Goal: Register for event/course

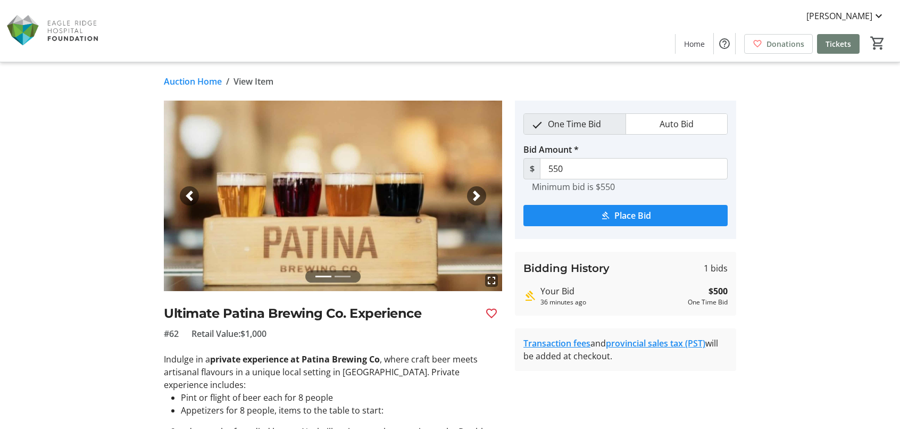
click at [200, 80] on link "Auction Home" at bounding box center [193, 81] width 58 height 13
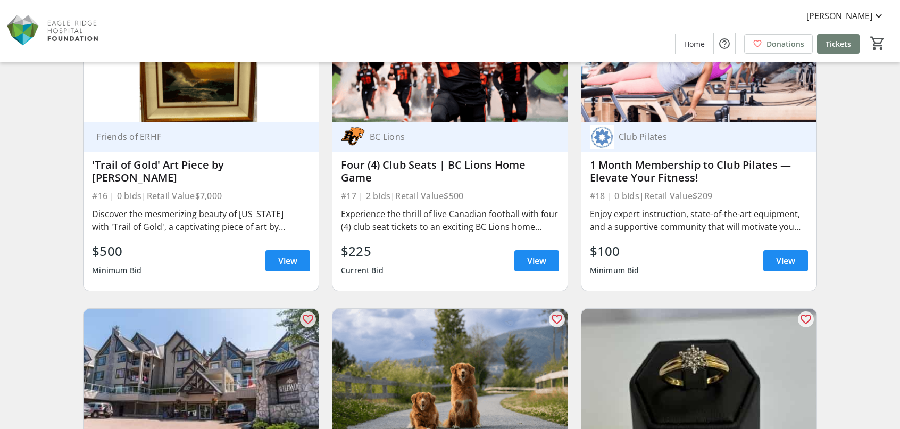
scroll to position [1837, 0]
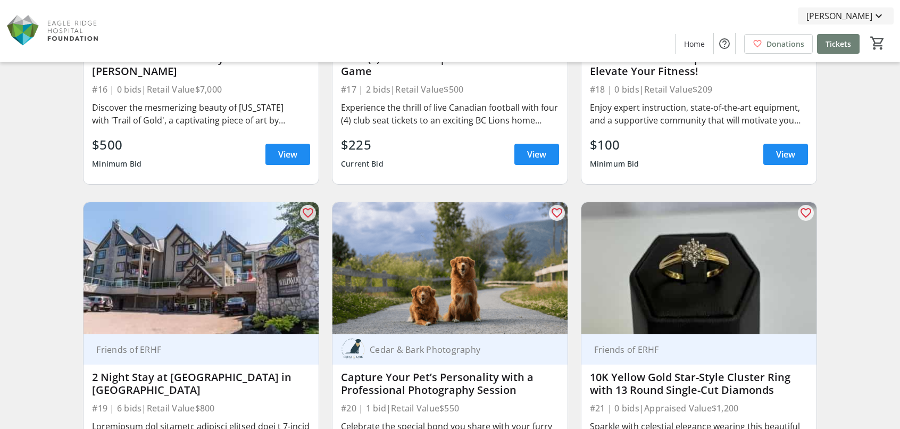
click at [845, 18] on span "[PERSON_NAME]" at bounding box center [839, 16] width 66 height 13
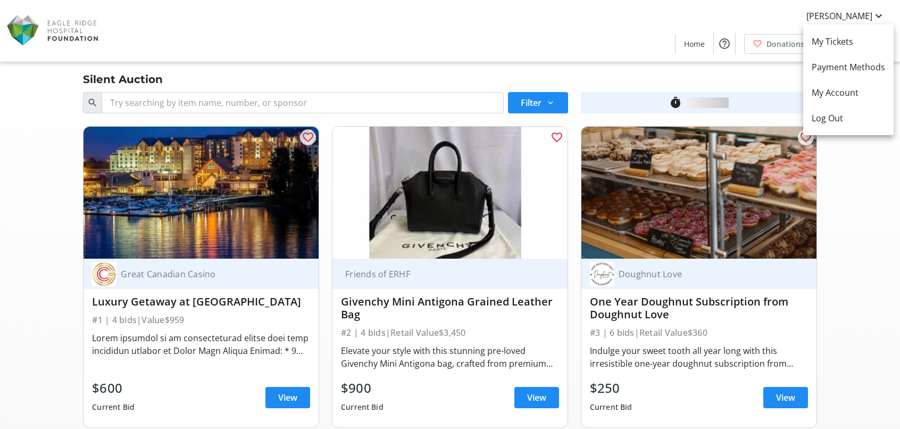
scroll to position [3535, 0]
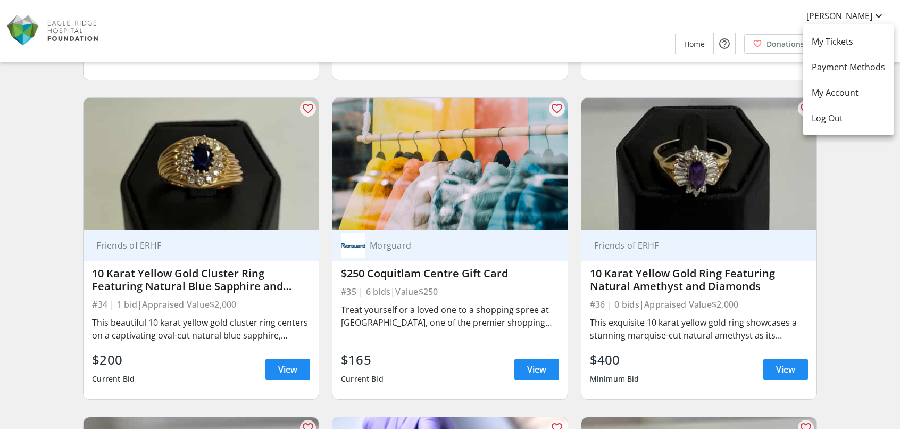
click at [54, 35] on div at bounding box center [450, 214] width 900 height 429
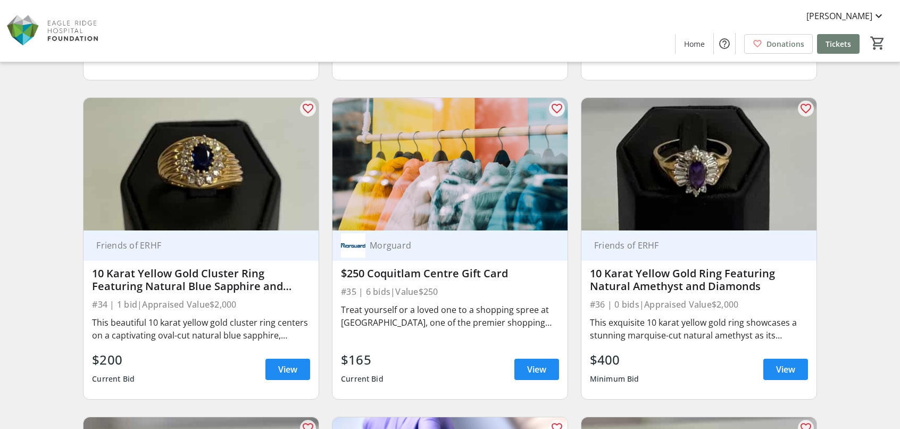
click at [28, 29] on img at bounding box center [53, 30] width 95 height 53
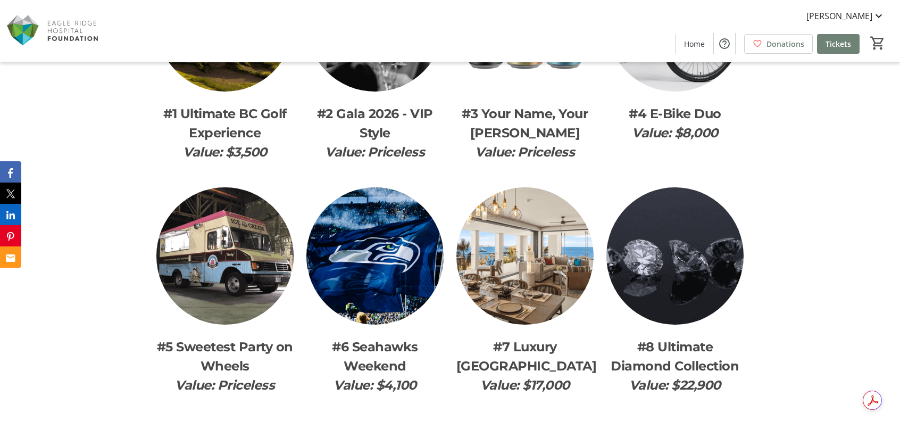
scroll to position [1329, 0]
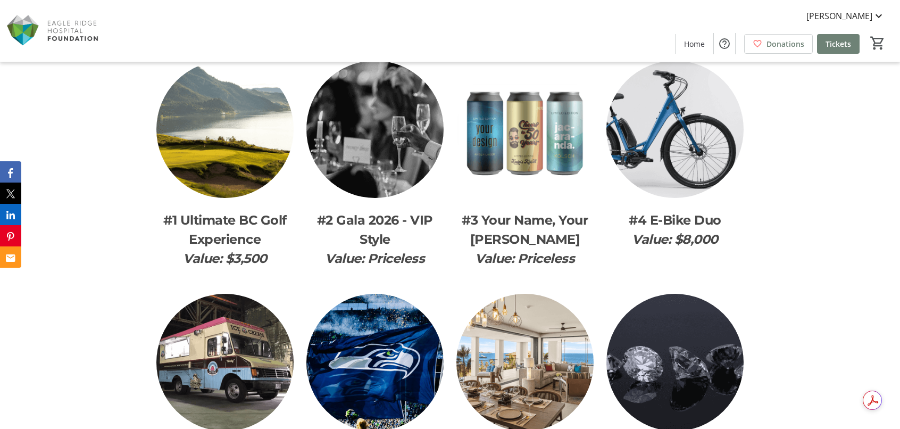
click at [247, 190] on img at bounding box center [224, 129] width 137 height 137
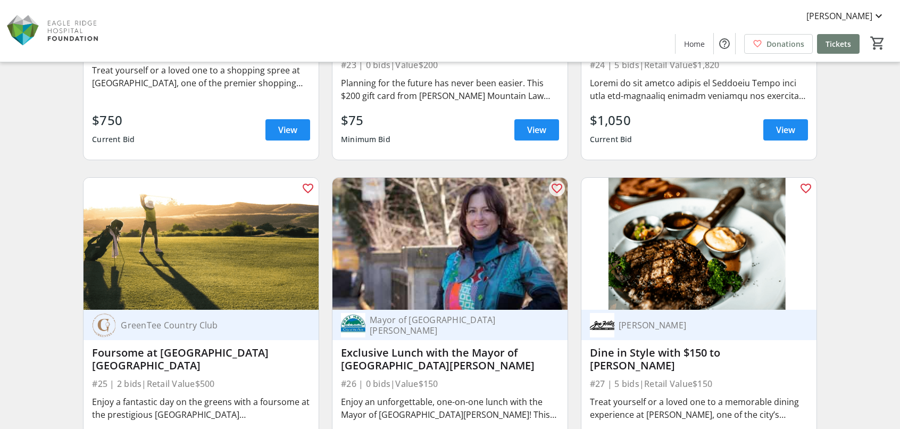
scroll to position [2552, 0]
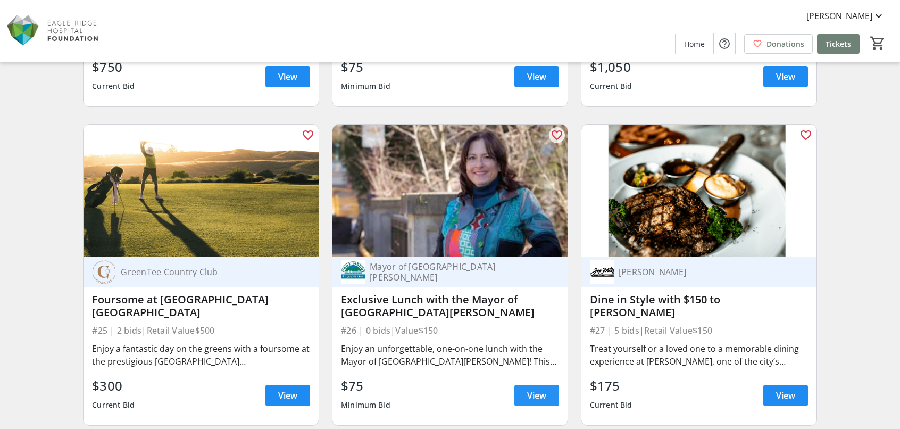
click at [531, 396] on span "View" at bounding box center [536, 395] width 19 height 13
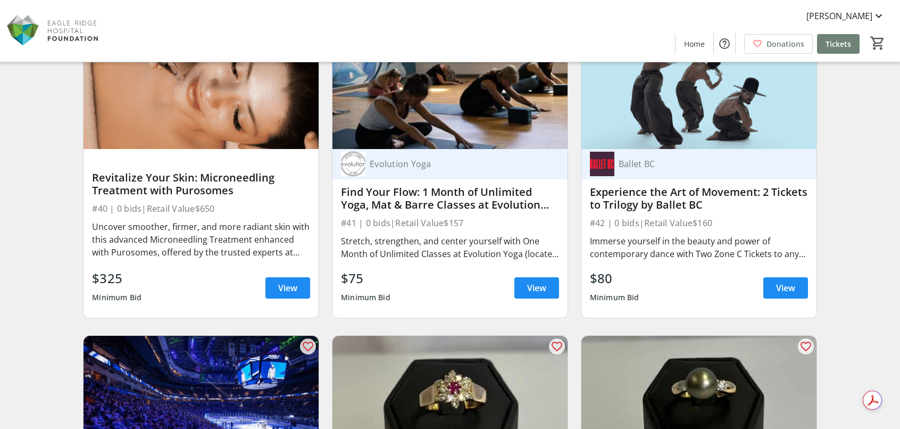
scroll to position [4307, 0]
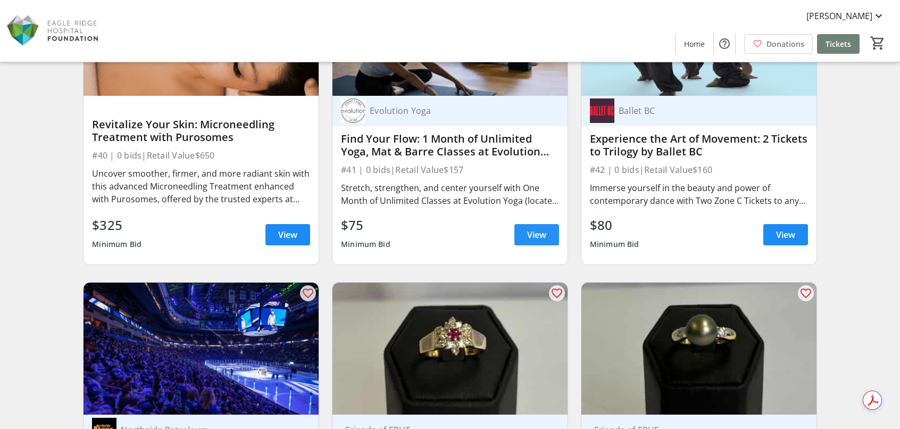
click at [539, 233] on span "View" at bounding box center [536, 234] width 19 height 13
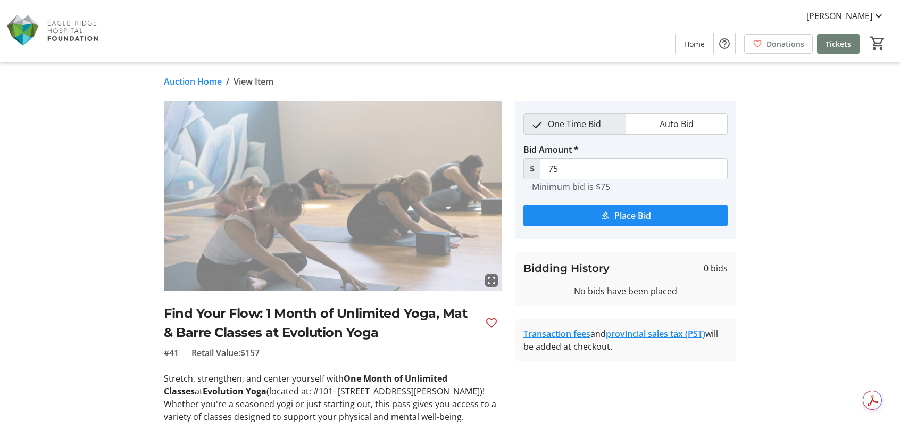
scroll to position [106, 0]
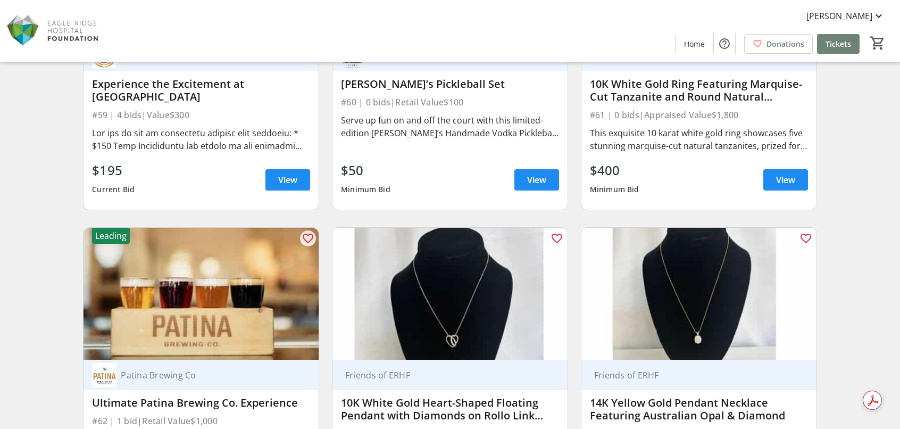
scroll to position [6434, 0]
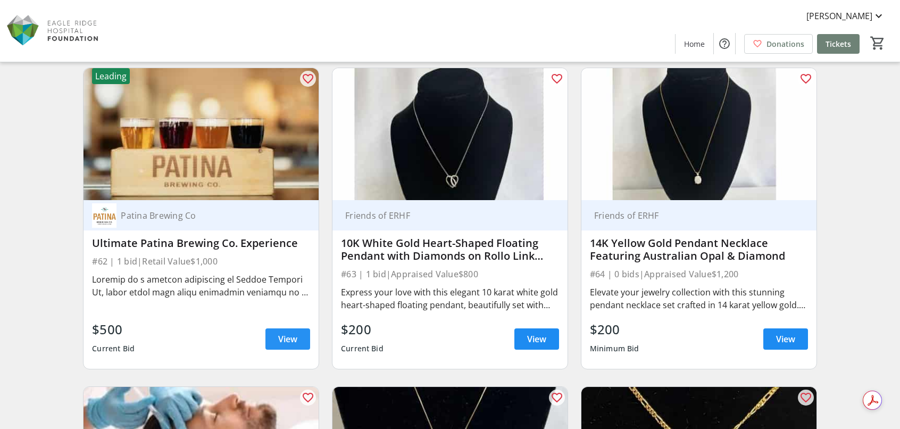
click at [291, 342] on link "View" at bounding box center [287, 338] width 45 height 21
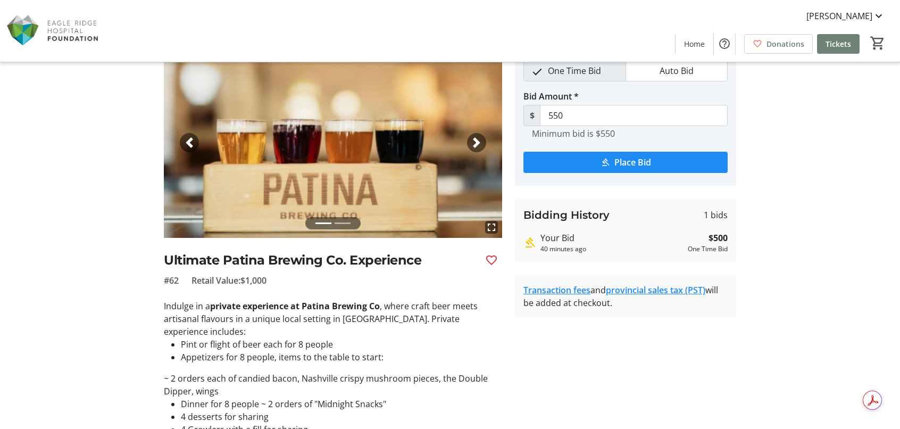
scroll to position [106, 0]
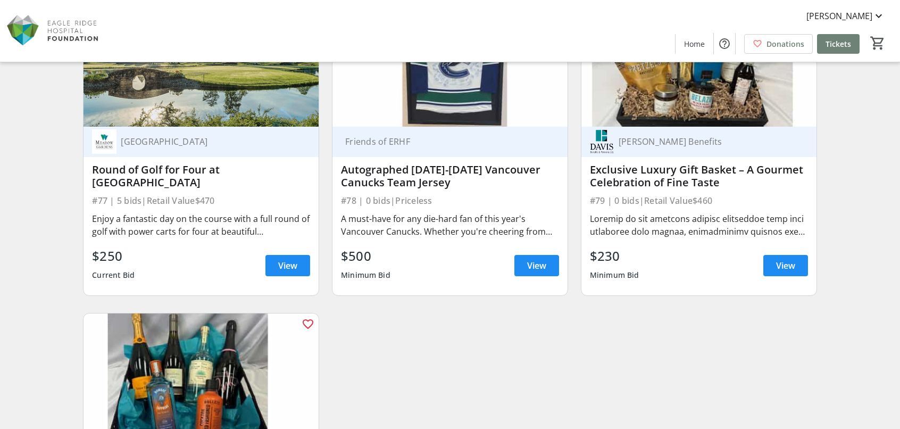
scroll to position [7995, 0]
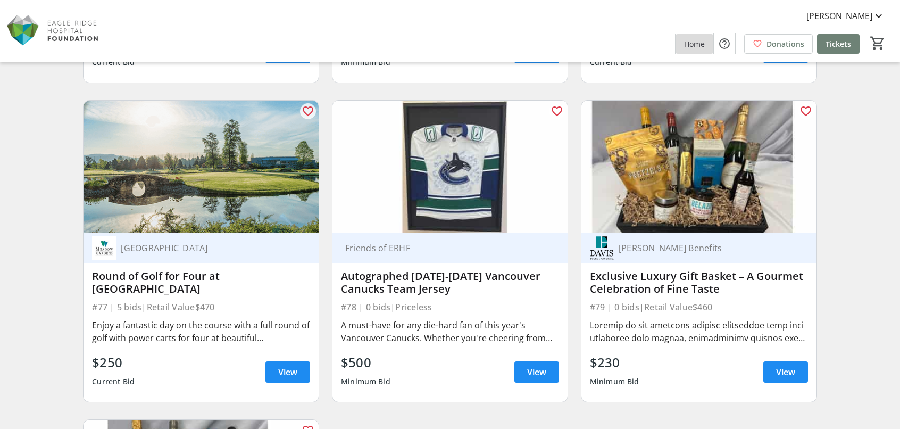
click at [699, 45] on span "Home" at bounding box center [694, 43] width 21 height 11
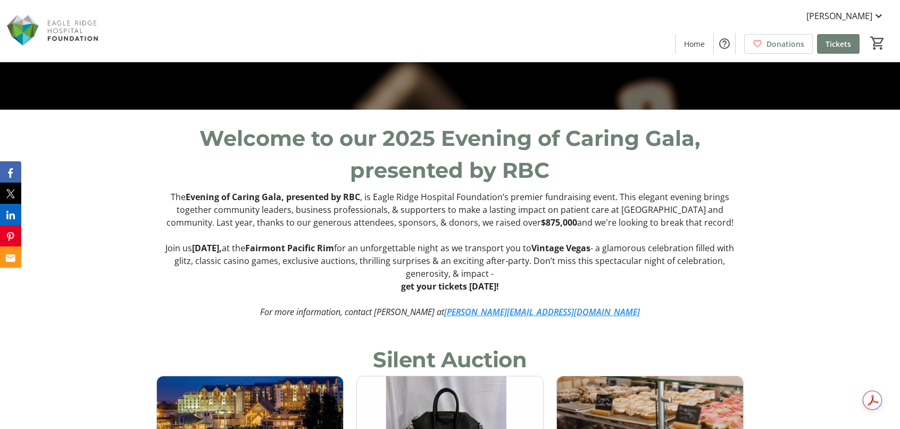
scroll to position [425, 0]
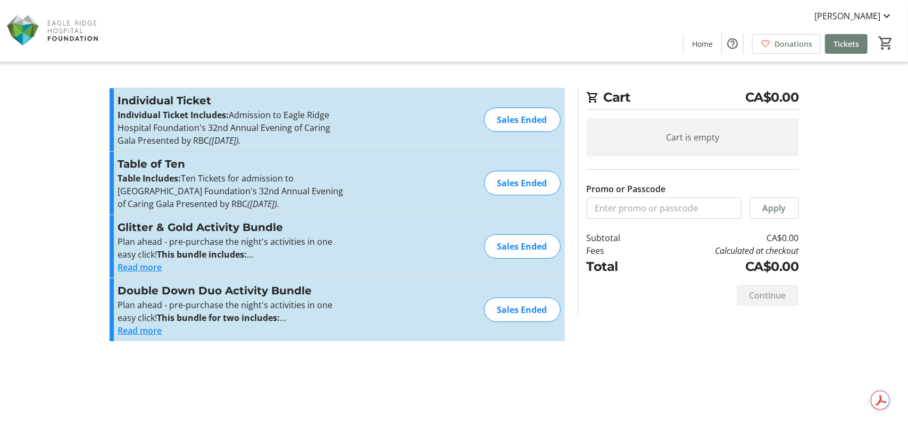
click at [144, 266] on button "Read more" at bounding box center [140, 267] width 44 height 13
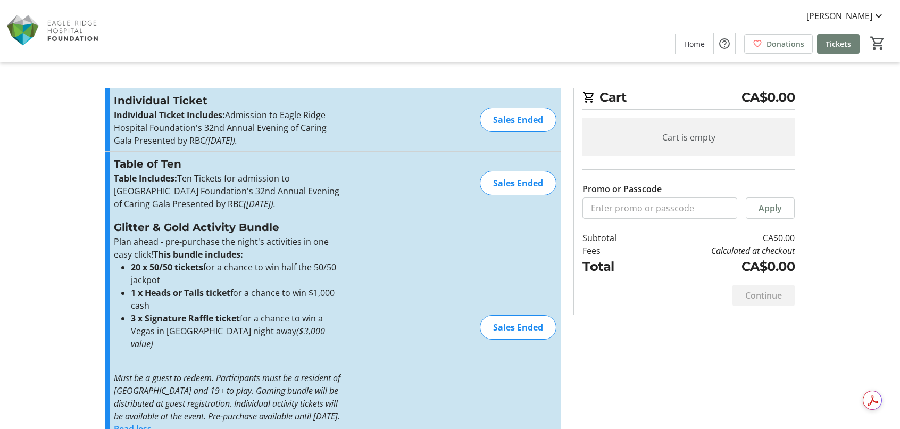
click at [512, 328] on div "Sales Ended" at bounding box center [518, 327] width 77 height 24
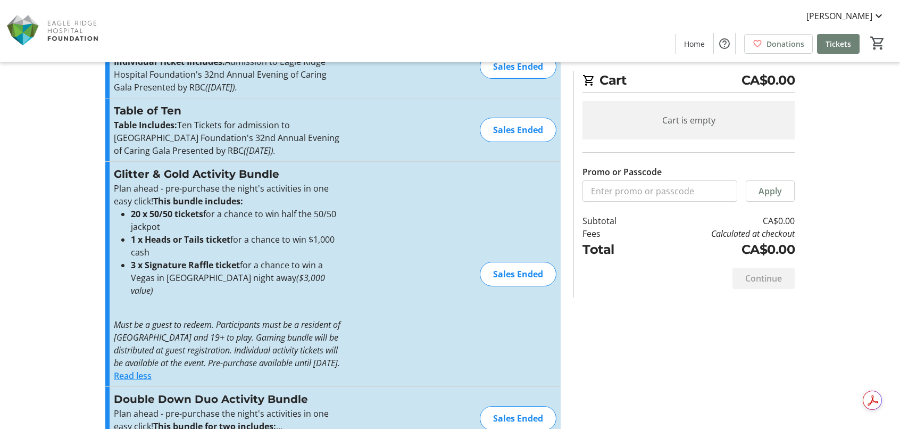
scroll to position [86, 0]
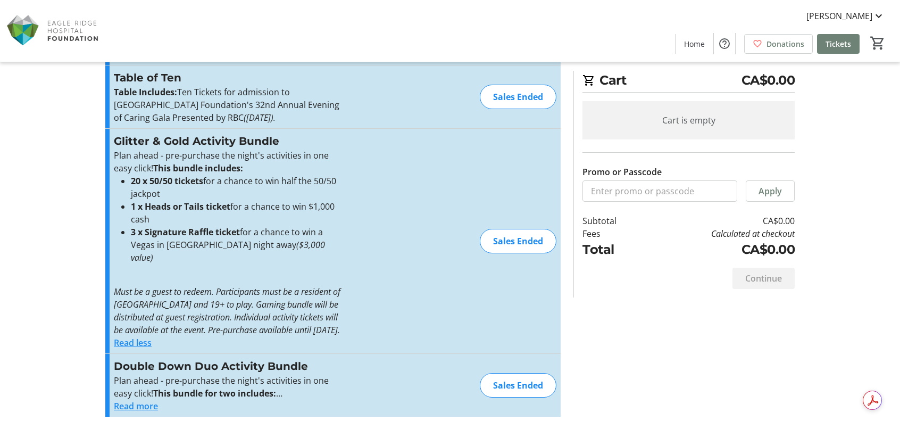
click at [144, 407] on button "Read more" at bounding box center [136, 405] width 44 height 13
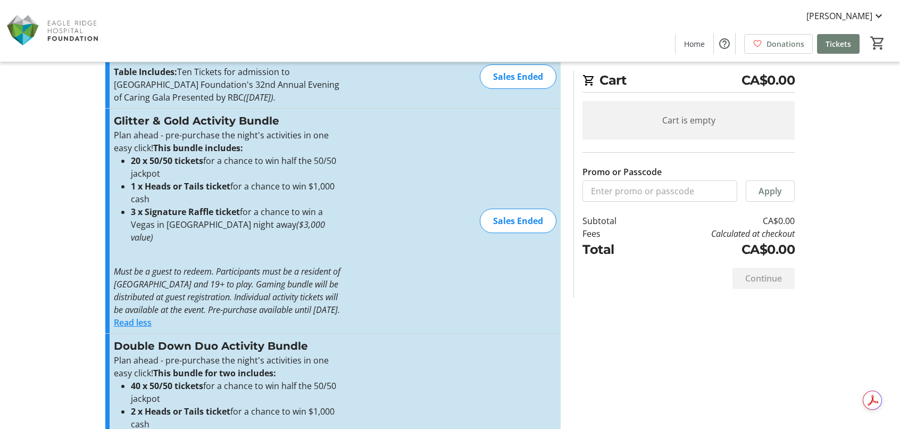
scroll to position [160, 0]
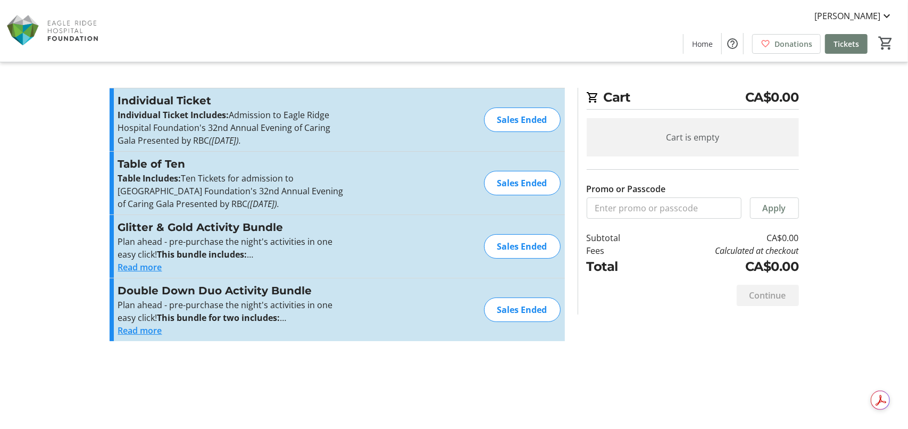
click at [514, 244] on div "Sales Ended" at bounding box center [522, 246] width 77 height 24
click at [515, 244] on div "Sales Ended" at bounding box center [522, 246] width 77 height 24
drag, startPoint x: 515, startPoint y: 243, endPoint x: 528, endPoint y: 239, distance: 13.3
click at [516, 242] on div "Sales Ended" at bounding box center [522, 246] width 77 height 24
